Goal: Task Accomplishment & Management: Manage account settings

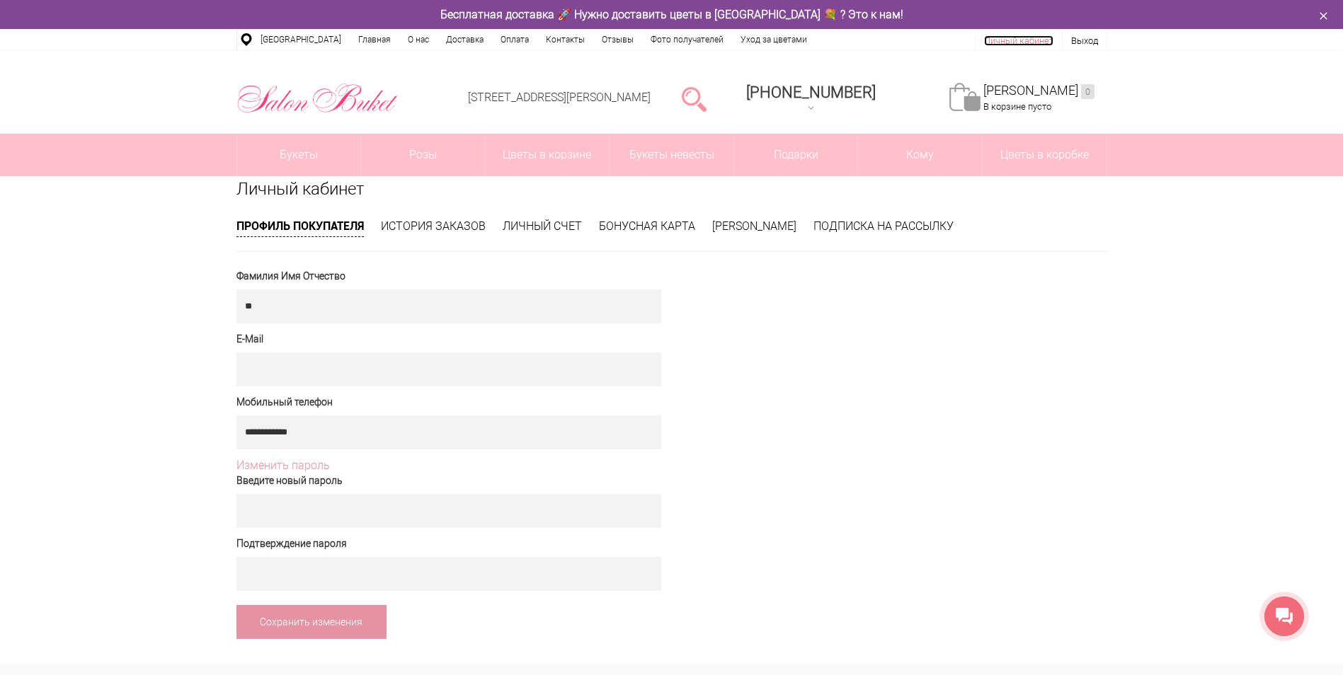
drag, startPoint x: 1032, startPoint y: 40, endPoint x: 1050, endPoint y: 68, distance: 33.2
click at [1033, 40] on link "Личный кабинет" at bounding box center [1018, 40] width 69 height 11
click at [1020, 37] on link "Личный кабинет" at bounding box center [1018, 40] width 69 height 11
click at [265, 301] on input "text" at bounding box center [448, 306] width 425 height 34
